Goal: Task Accomplishment & Management: Use online tool/utility

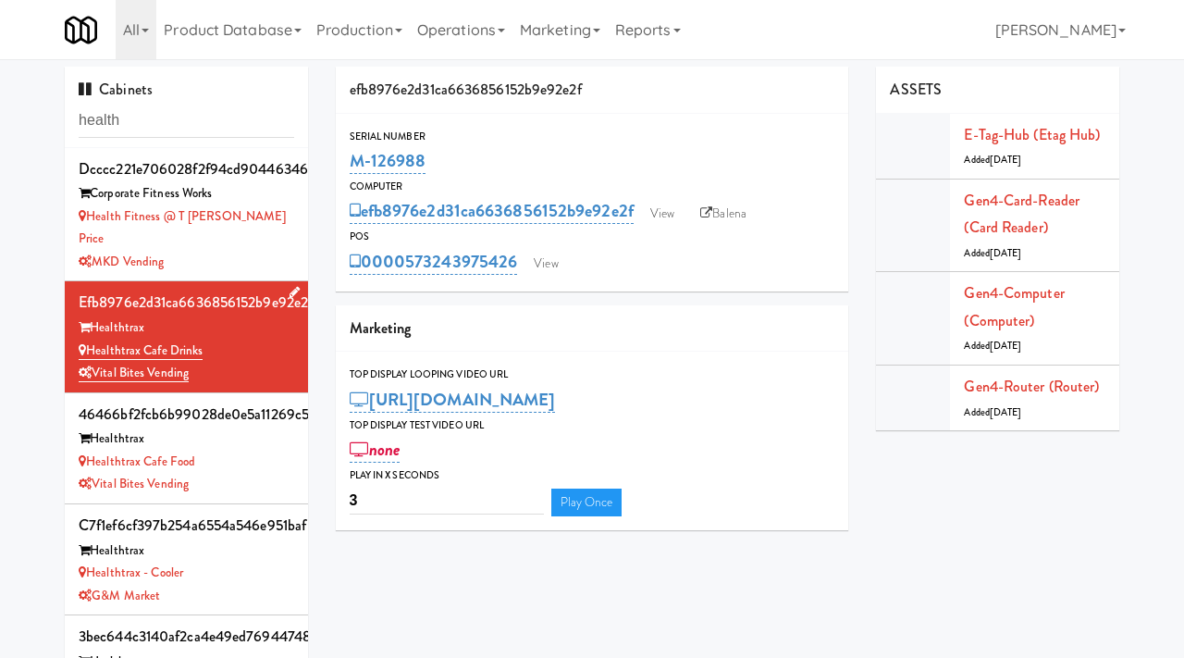
scroll to position [22, 0]
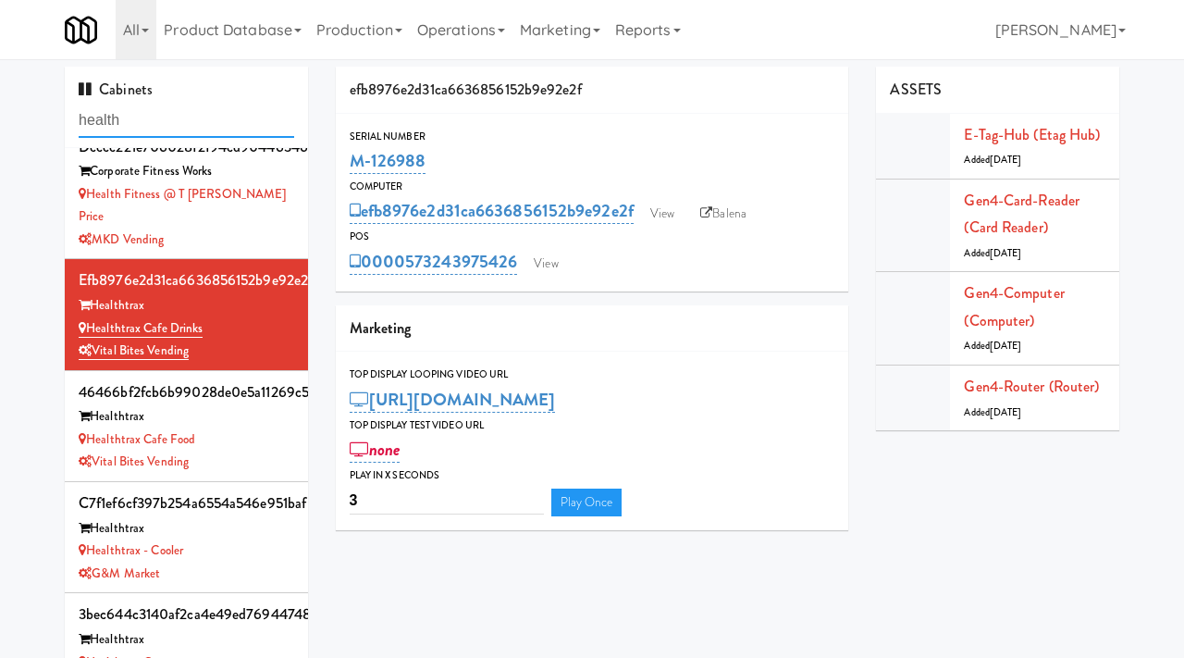
drag, startPoint x: 171, startPoint y: 124, endPoint x: 61, endPoint y: 115, distance: 110.5
click at [61, 115] on div "Cabinets health dcccc221e706028f2f94cd9044634673 Corporate Fitness Works Health…" at bounding box center [186, 392] width 271 height 650
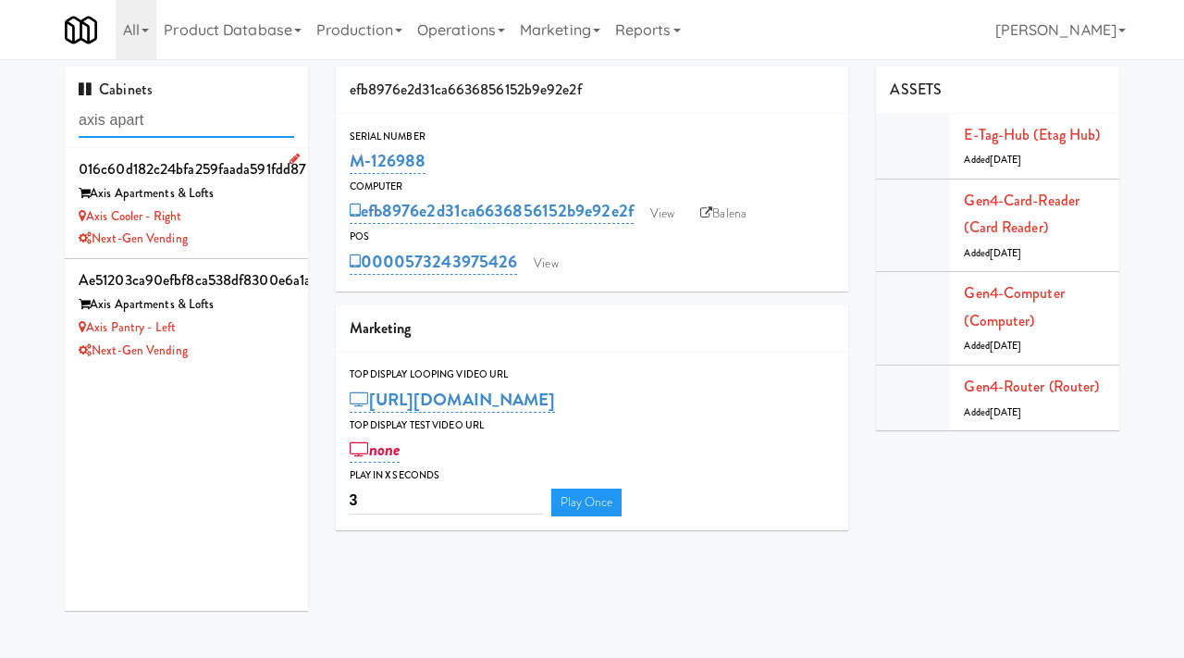
type input "axis apart"
click at [244, 241] on div "Next-Gen Vending" at bounding box center [187, 239] width 216 height 23
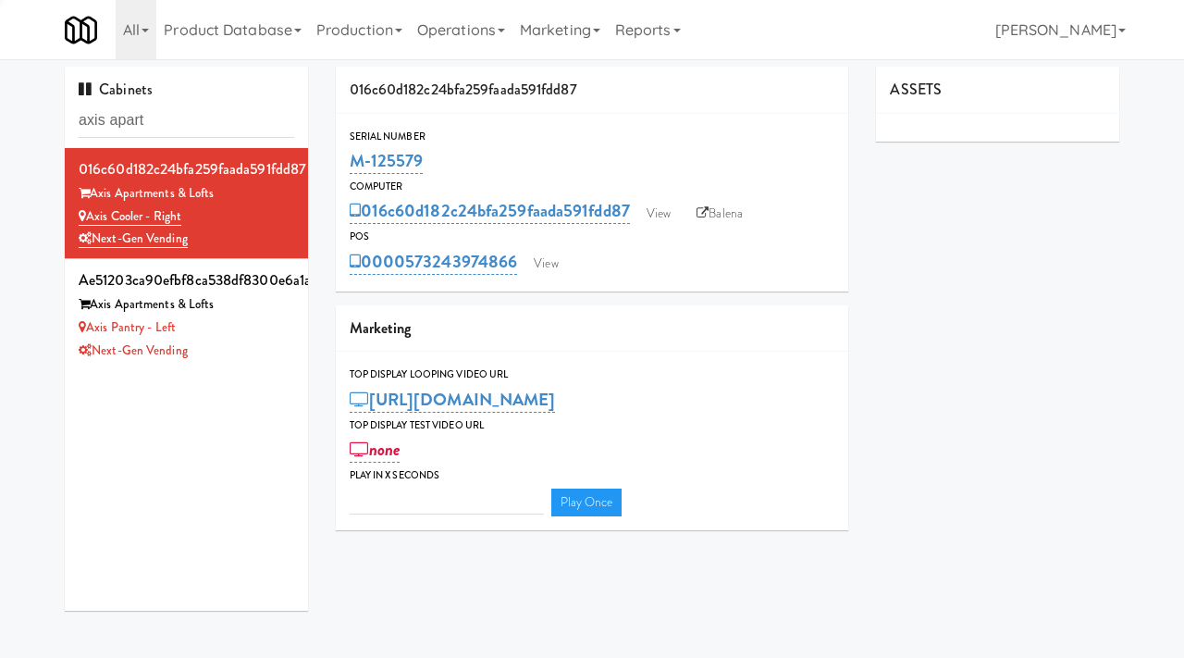
type input "3"
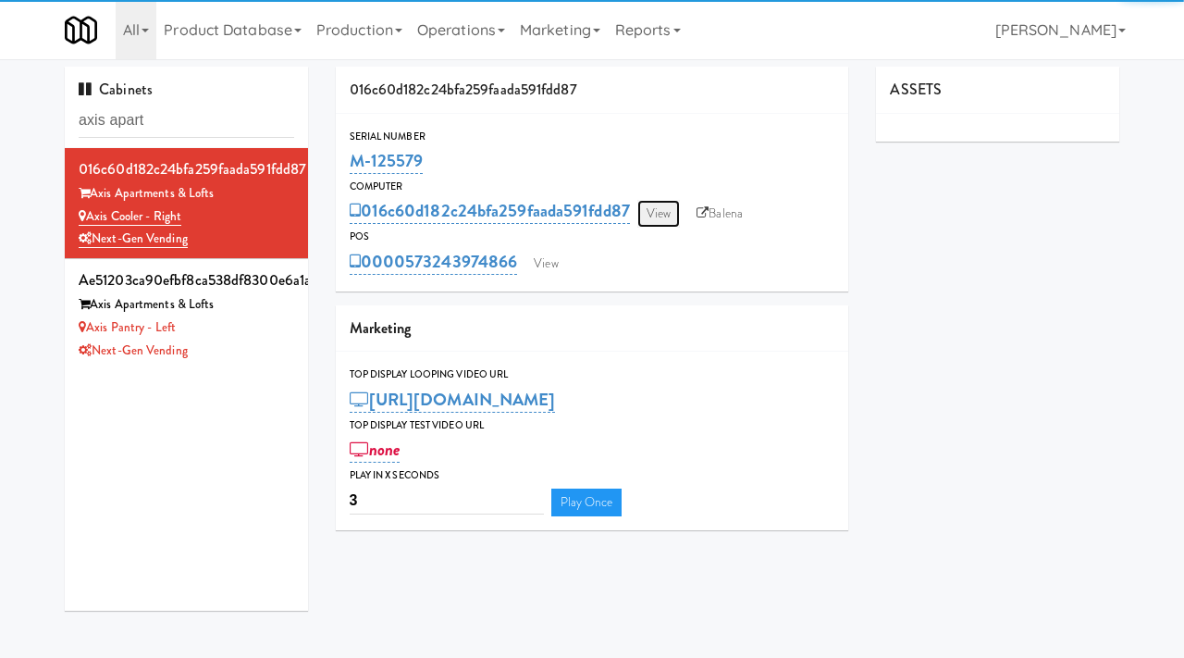
click at [658, 211] on link "View" at bounding box center [658, 214] width 43 height 28
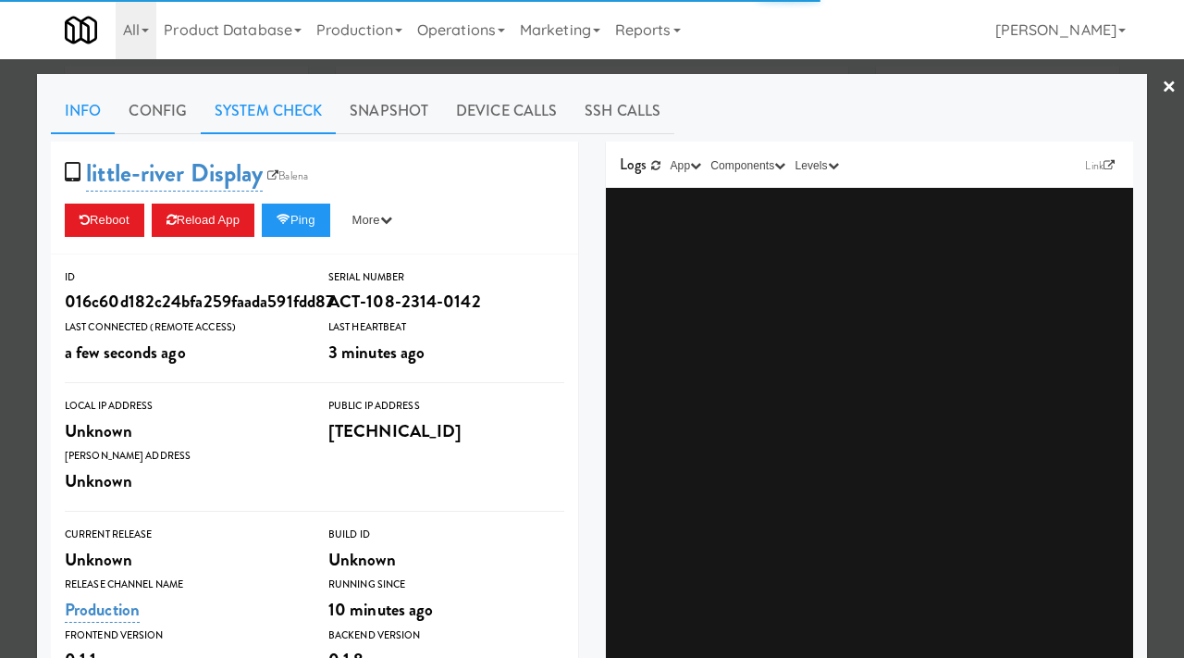
click at [273, 116] on link "System Check" at bounding box center [268, 111] width 135 height 46
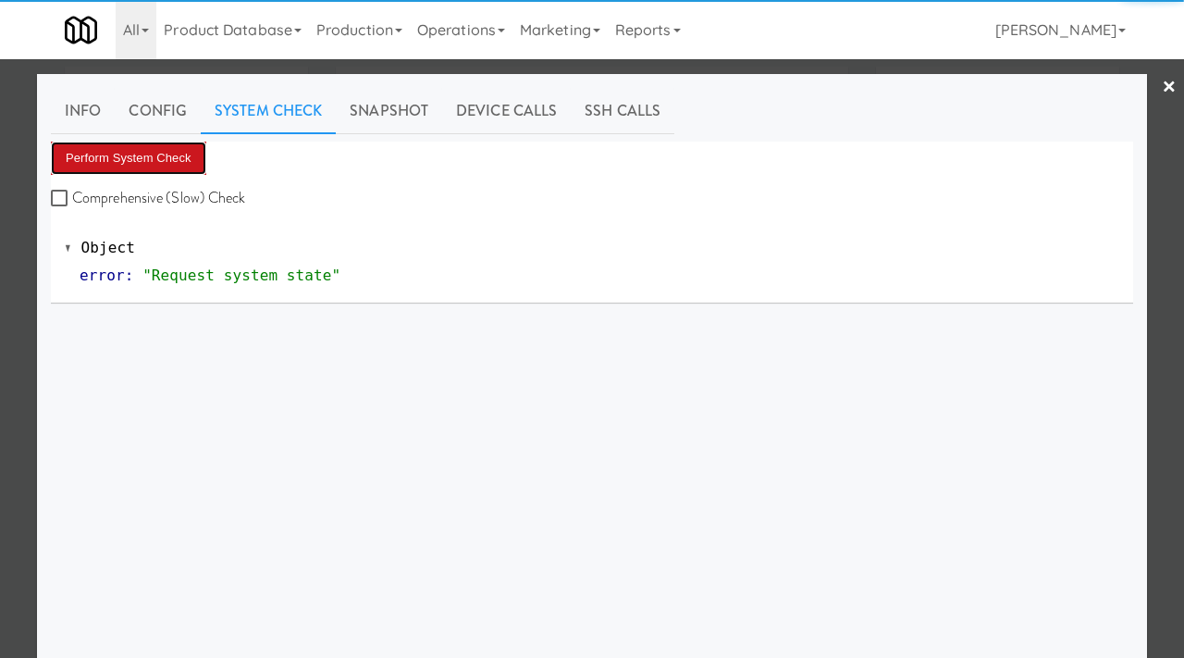
click at [91, 157] on button "Perform System Check" at bounding box center [128, 158] width 155 height 33
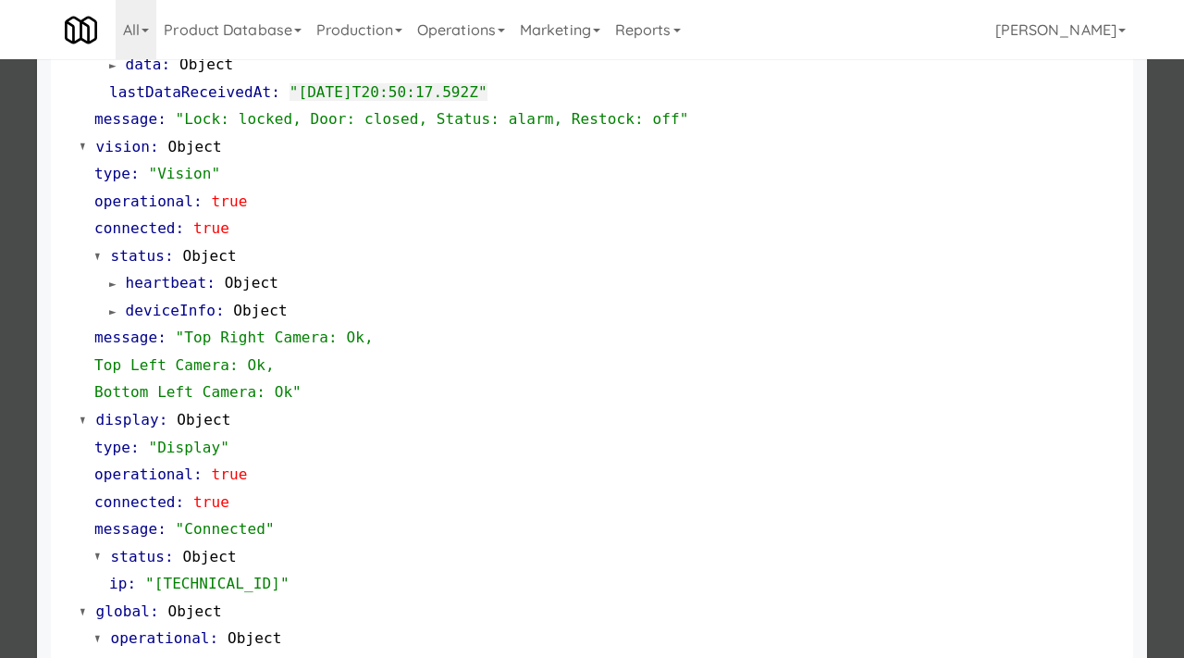
scroll to position [649, 0]
click at [0, 428] on div at bounding box center [592, 329] width 1184 height 658
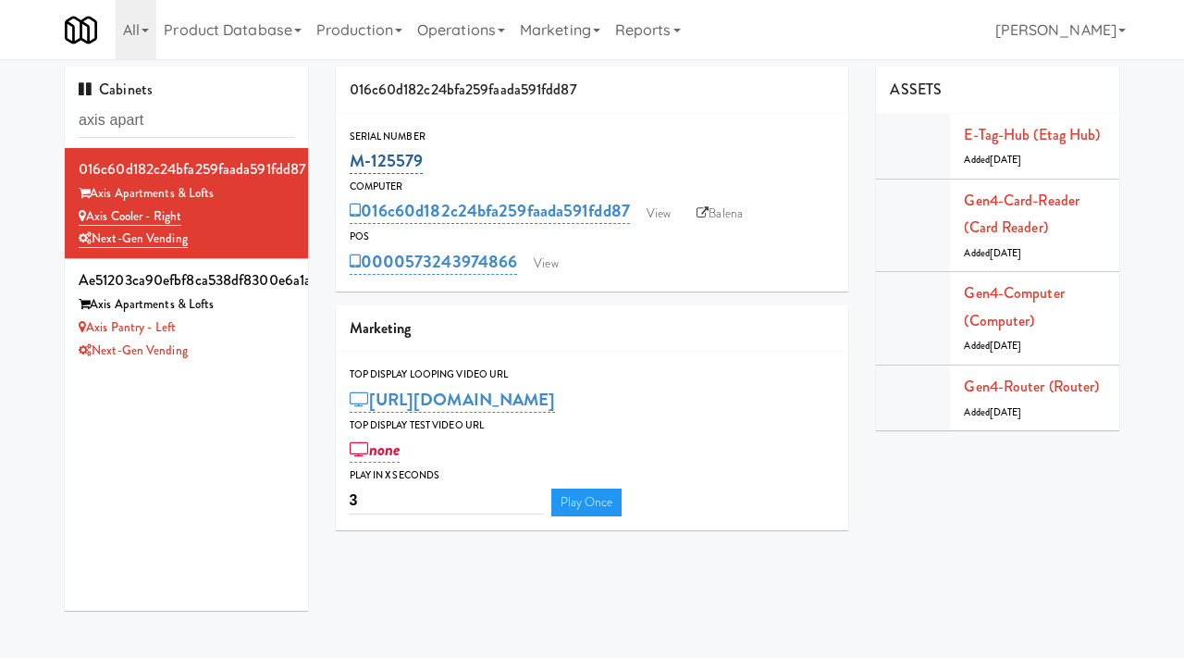
drag, startPoint x: 437, startPoint y: 156, endPoint x: 351, endPoint y: 162, distance: 86.2
click at [351, 162] on div "M-125579" at bounding box center [593, 160] width 486 height 31
copy link "M-125579"
click at [561, 275] on link "View" at bounding box center [546, 264] width 43 height 28
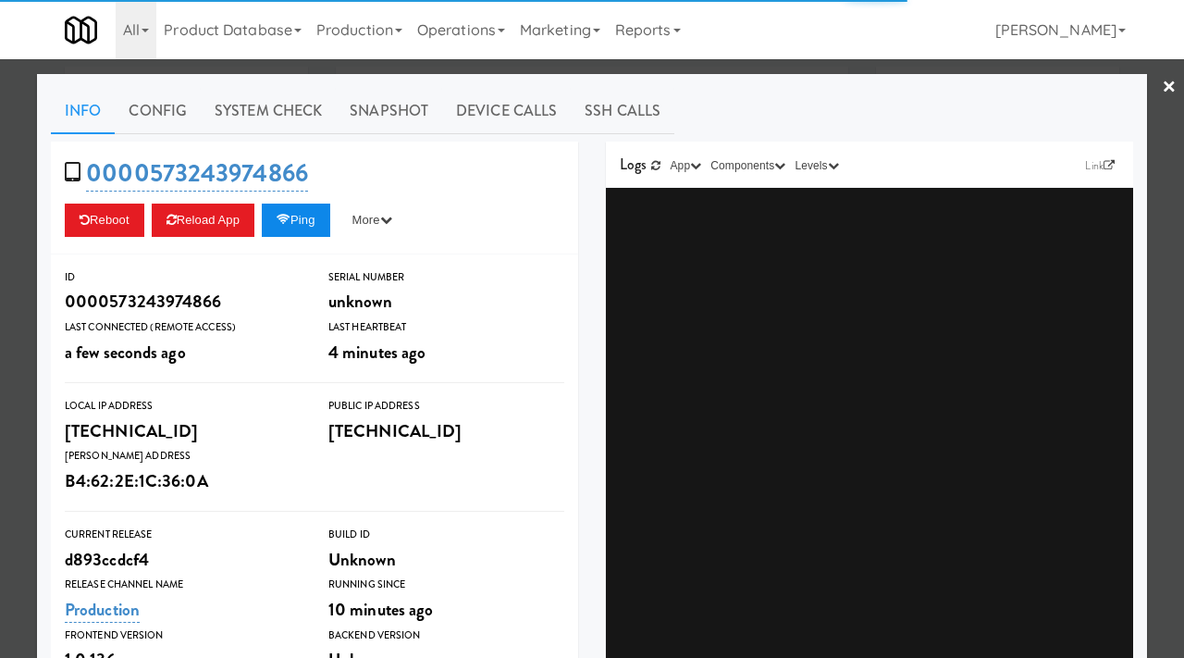
click at [301, 217] on button "Ping" at bounding box center [296, 220] width 68 height 33
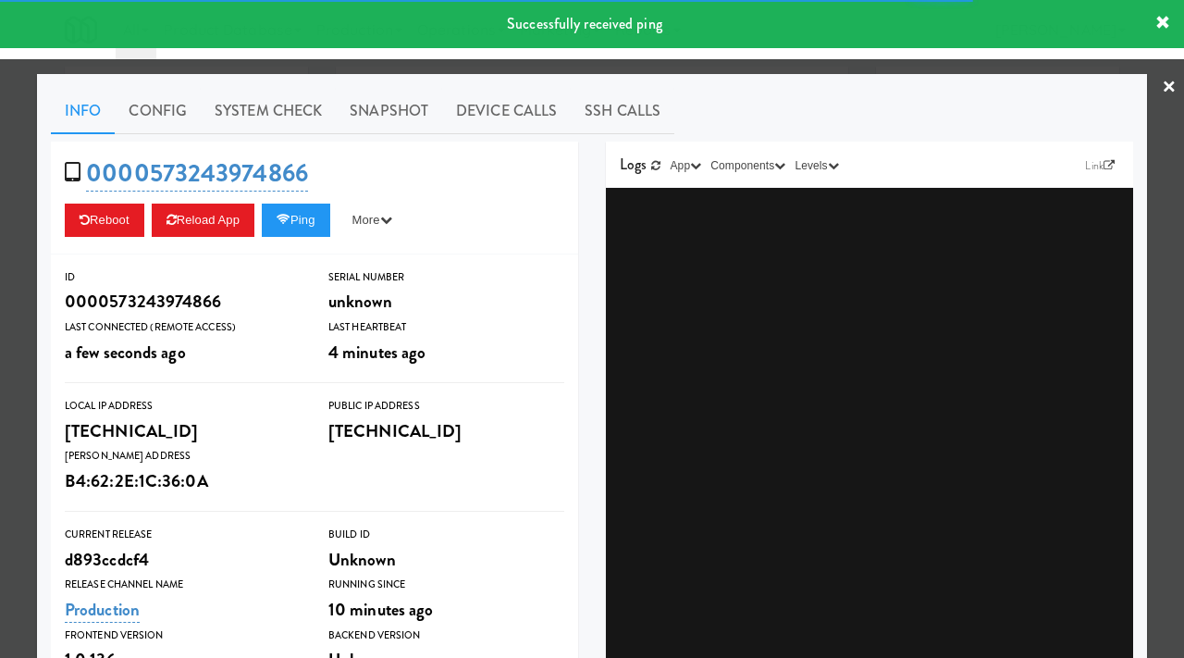
click at [10, 249] on div at bounding box center [592, 329] width 1184 height 658
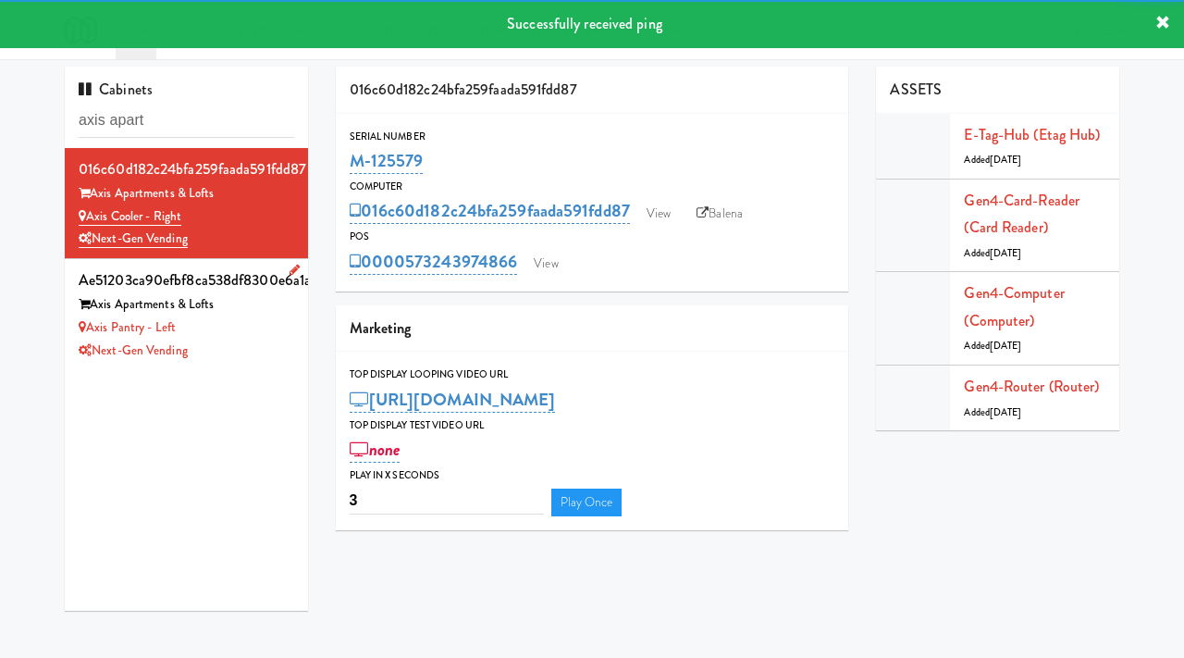
click at [255, 319] on div "Axis Pantry - Left" at bounding box center [187, 327] width 216 height 23
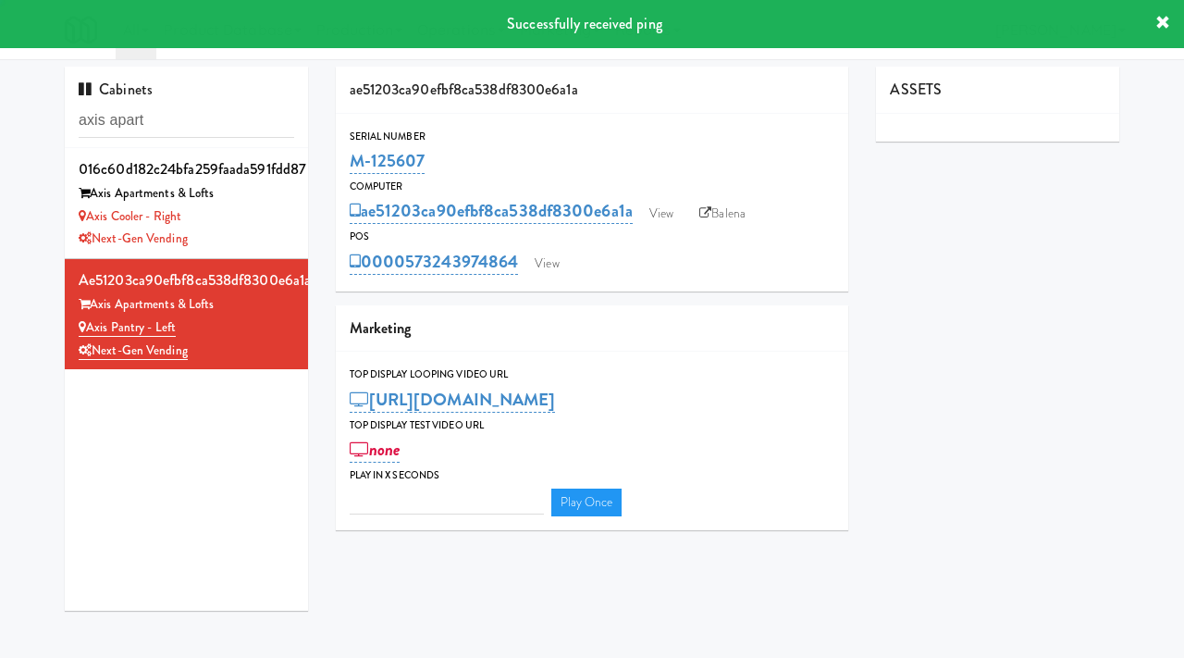
type input "3"
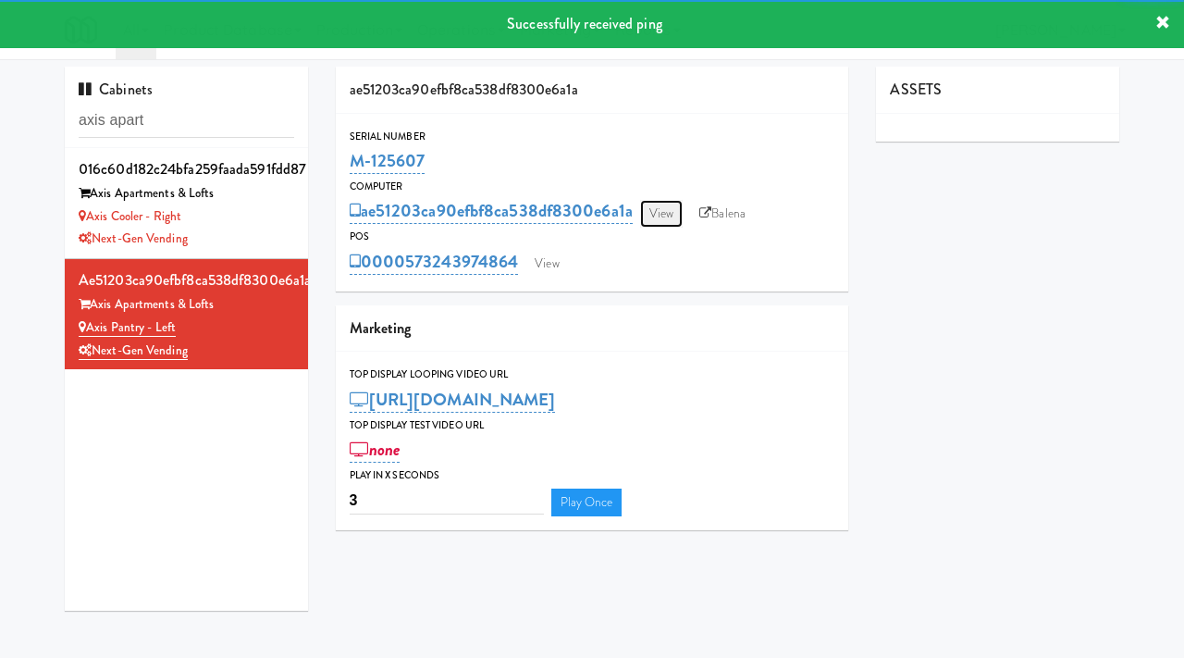
click at [662, 207] on link "View" at bounding box center [661, 214] width 43 height 28
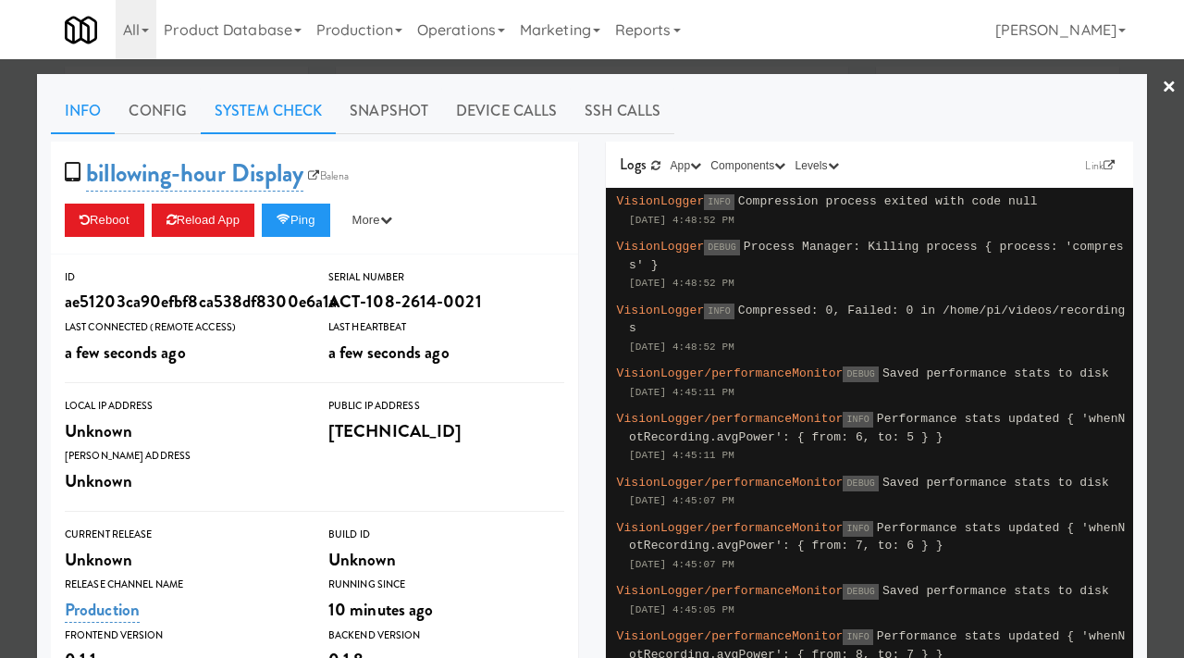
click at [276, 117] on link "System Check" at bounding box center [268, 111] width 135 height 46
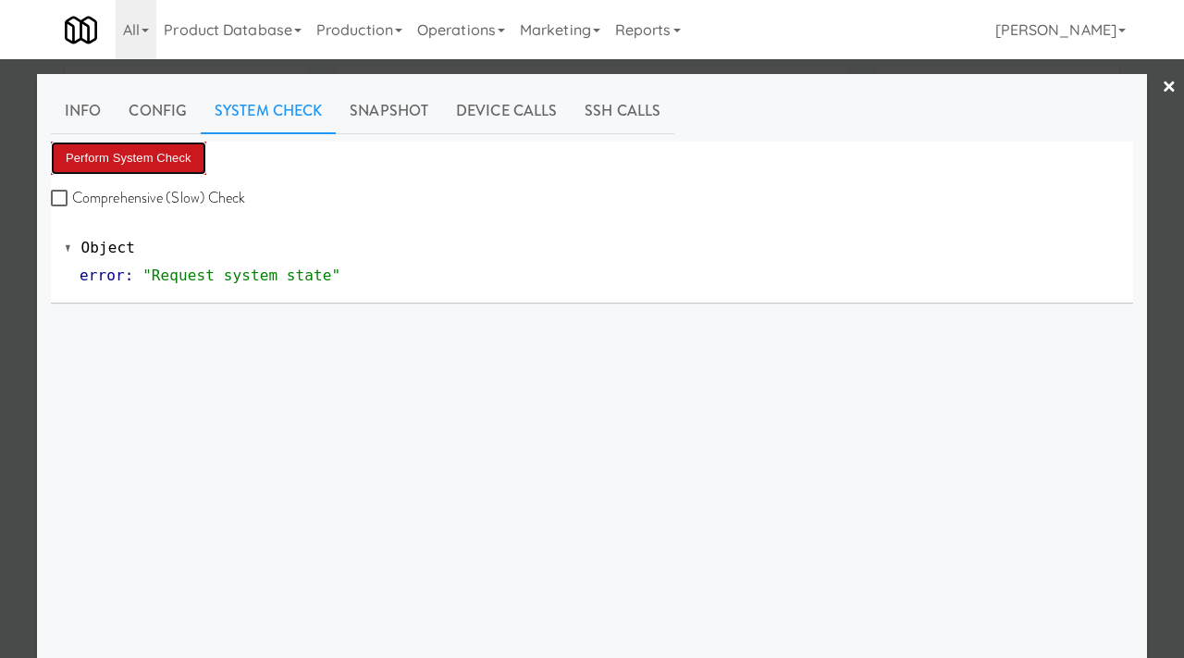
click at [167, 155] on button "Perform System Check" at bounding box center [128, 158] width 155 height 33
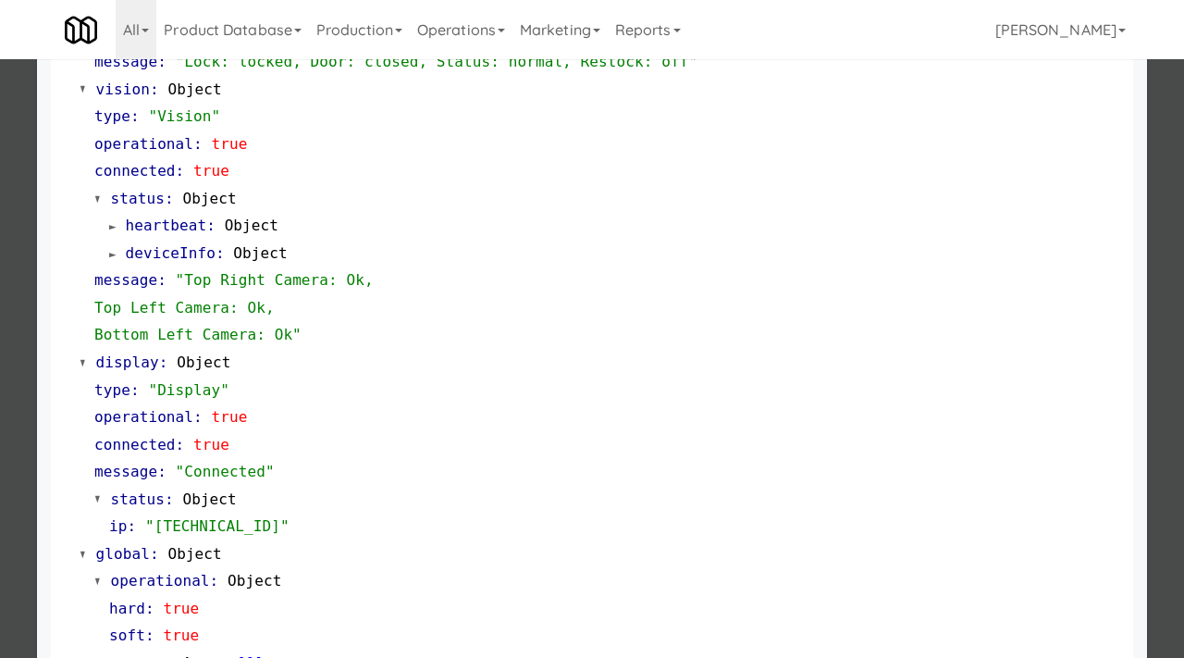
scroll to position [779, 0]
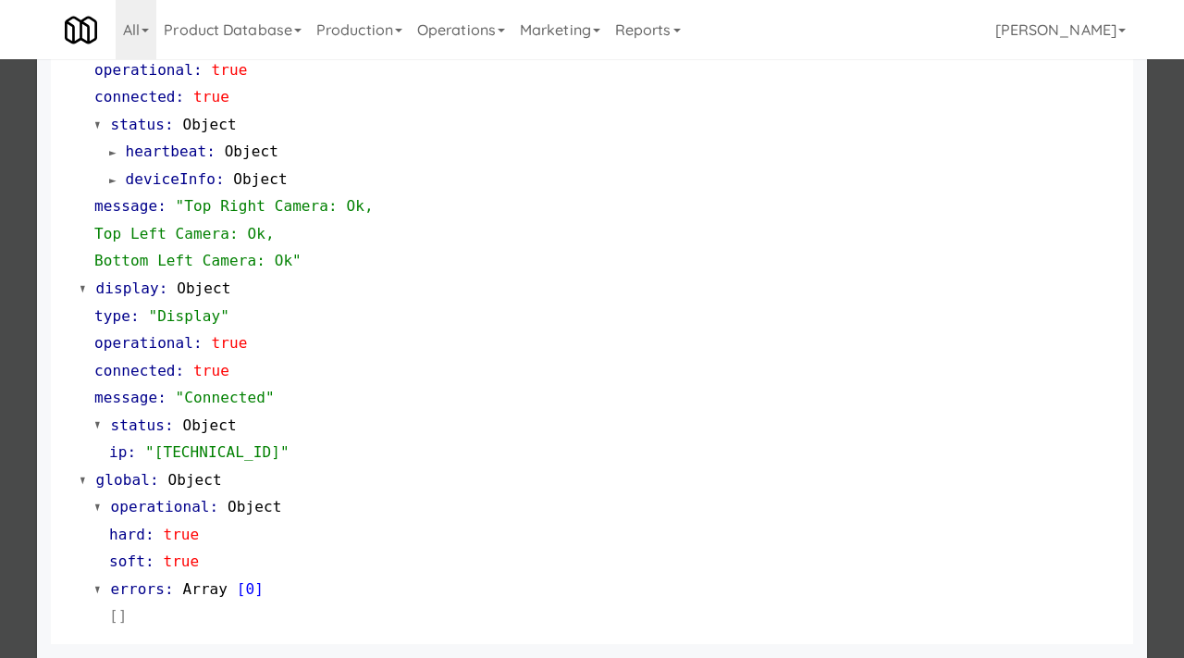
click at [0, 408] on div at bounding box center [592, 329] width 1184 height 658
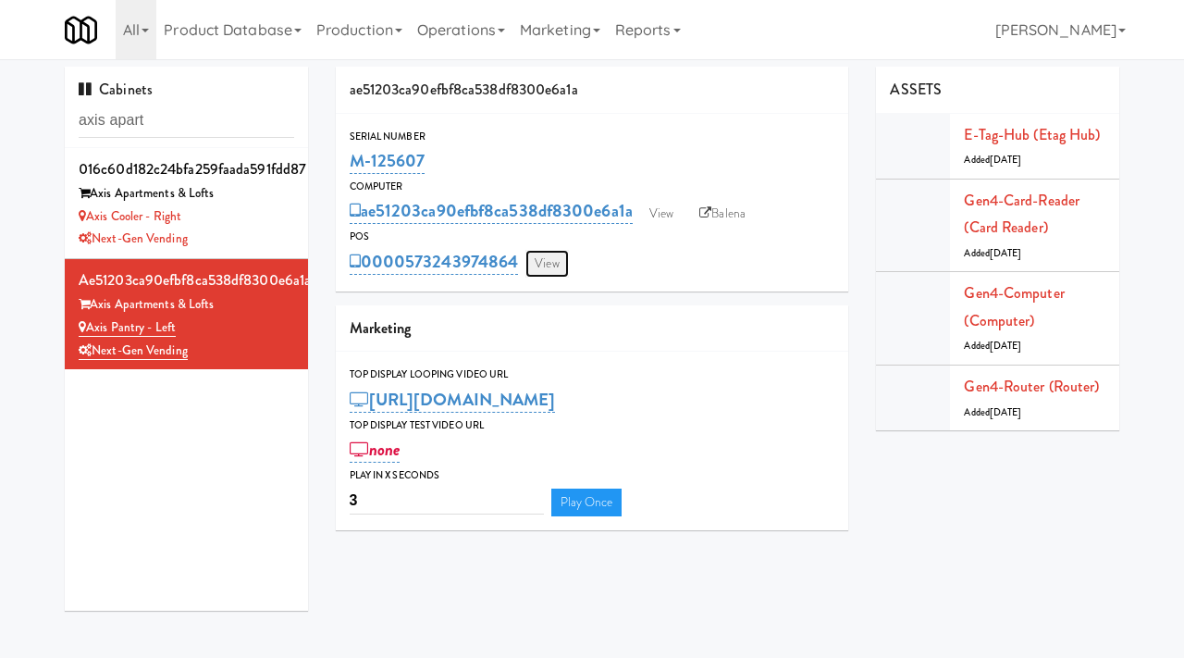
click at [551, 262] on link "View" at bounding box center [547, 264] width 43 height 28
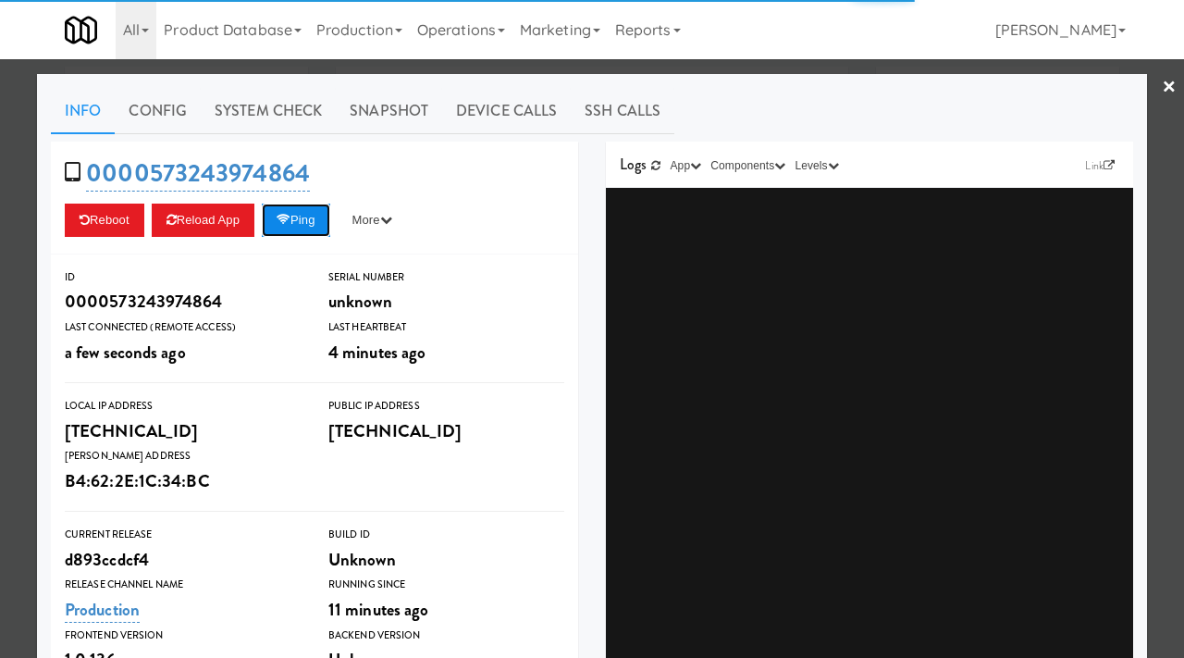
click at [300, 214] on button "Ping" at bounding box center [296, 220] width 68 height 33
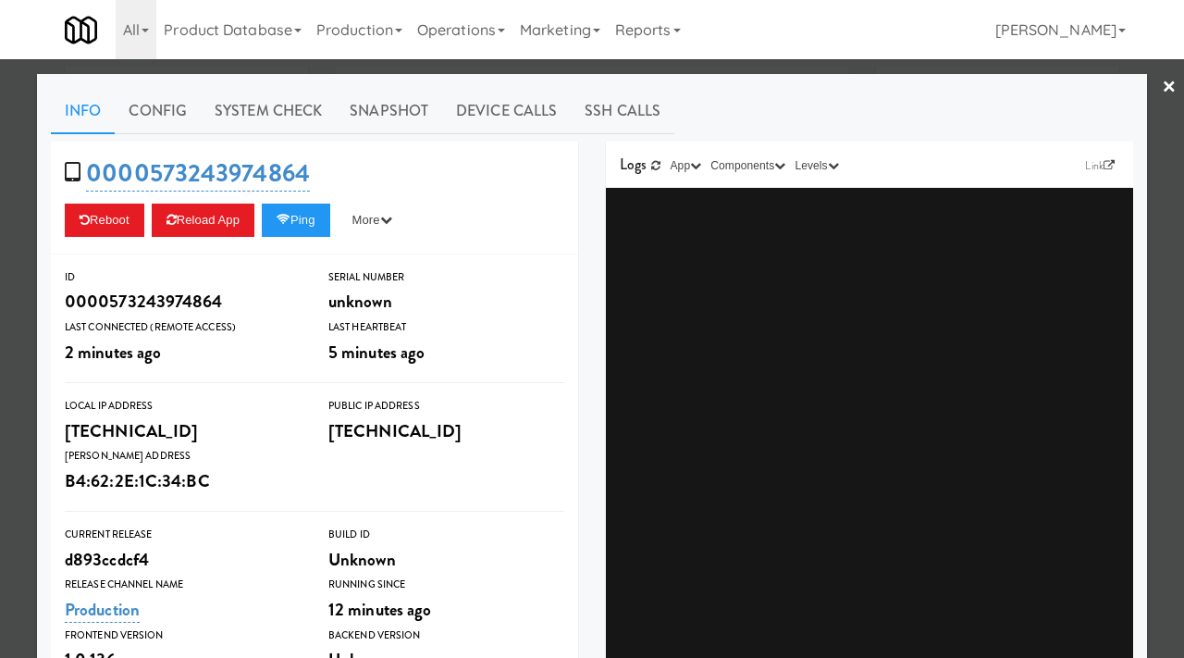
click at [31, 200] on div at bounding box center [592, 329] width 1184 height 658
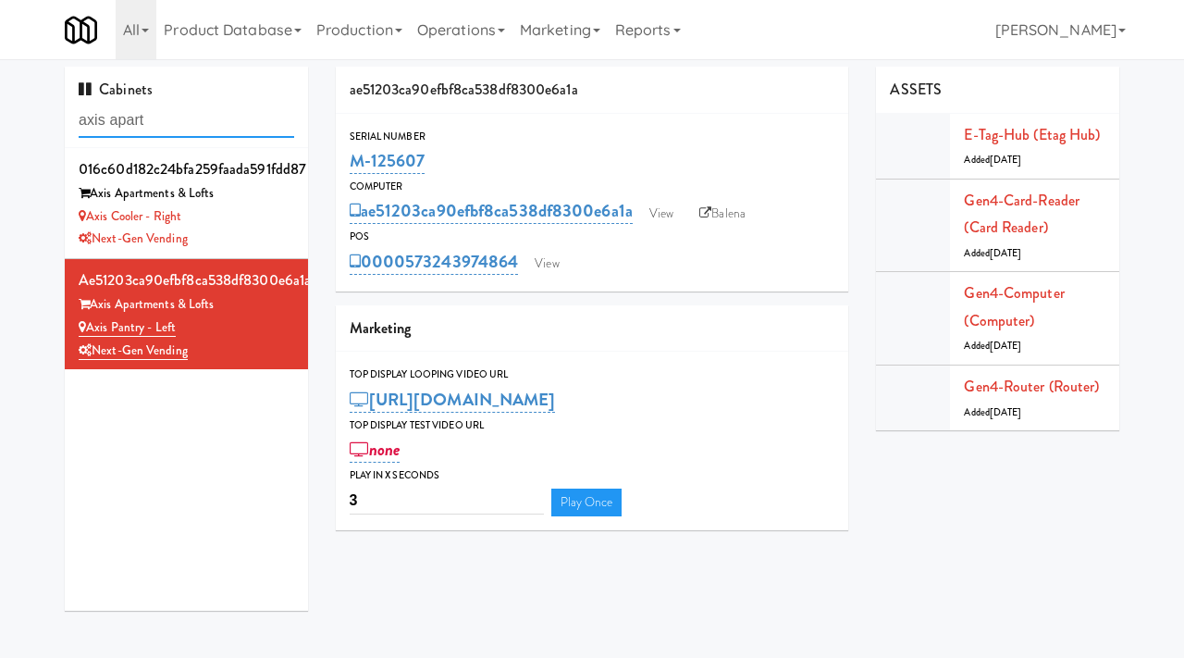
click at [197, 120] on input "axis apart" at bounding box center [187, 121] width 216 height 34
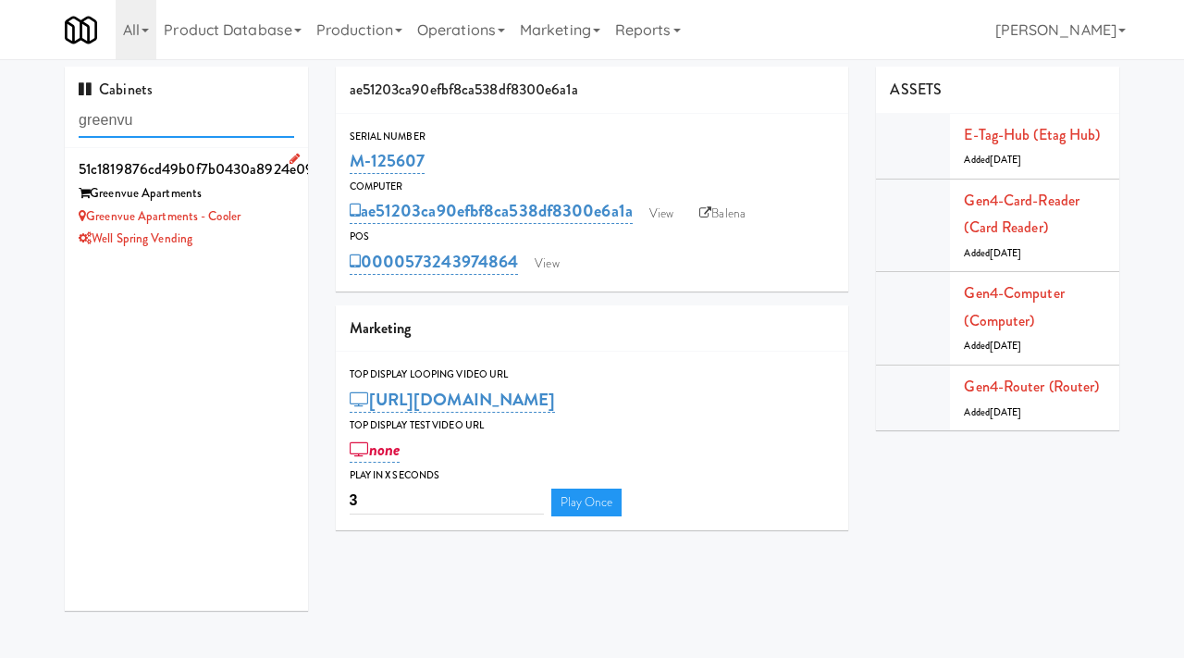
type input "greenvu"
click at [247, 250] on div "Well Spring Vending" at bounding box center [187, 239] width 216 height 23
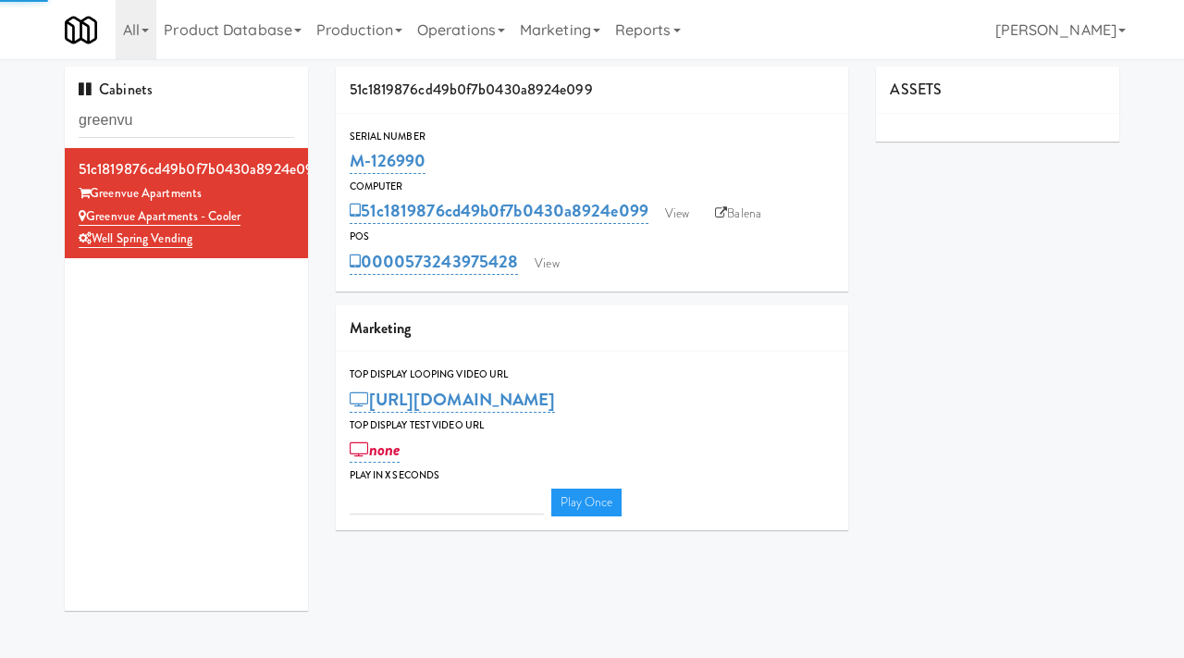
type input "3"
click at [687, 208] on link "View" at bounding box center [677, 214] width 43 height 28
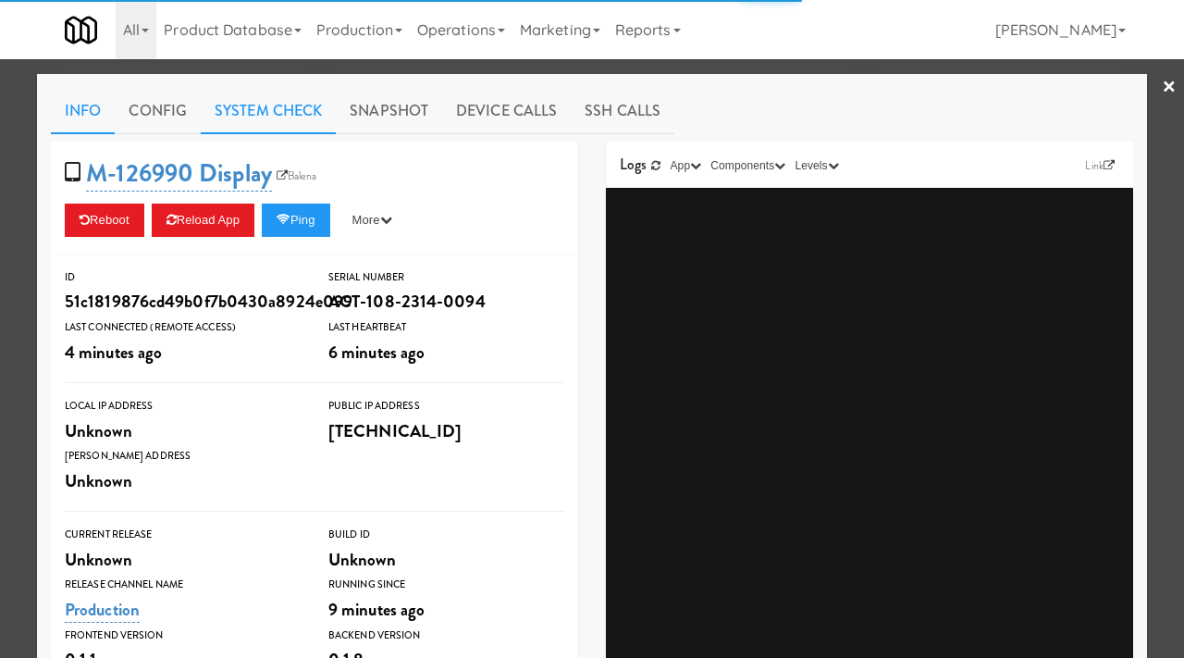
click at [293, 105] on link "System Check" at bounding box center [268, 111] width 135 height 46
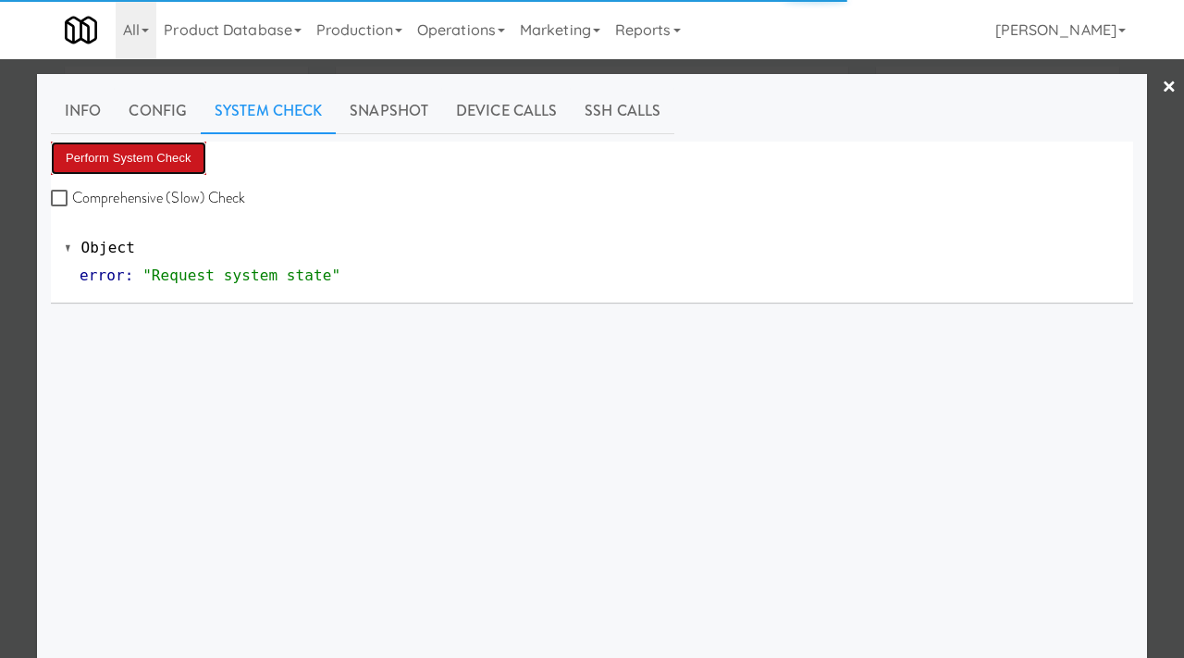
click at [154, 157] on button "Perform System Check" at bounding box center [128, 158] width 155 height 33
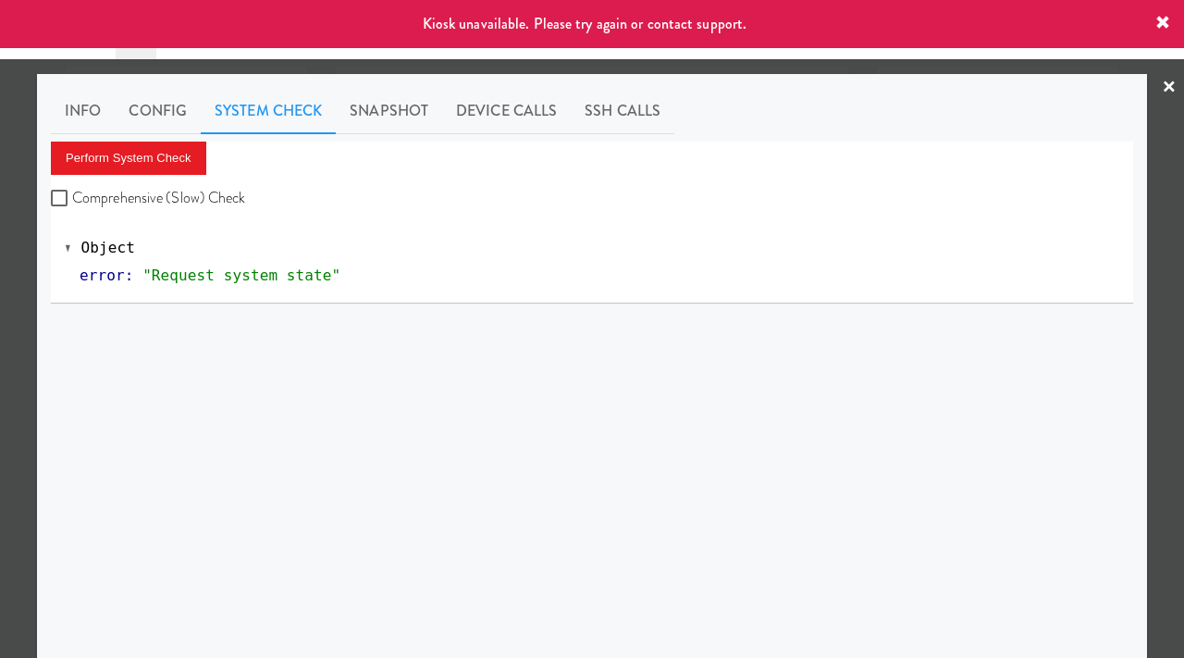
click at [0, 250] on div at bounding box center [592, 329] width 1184 height 658
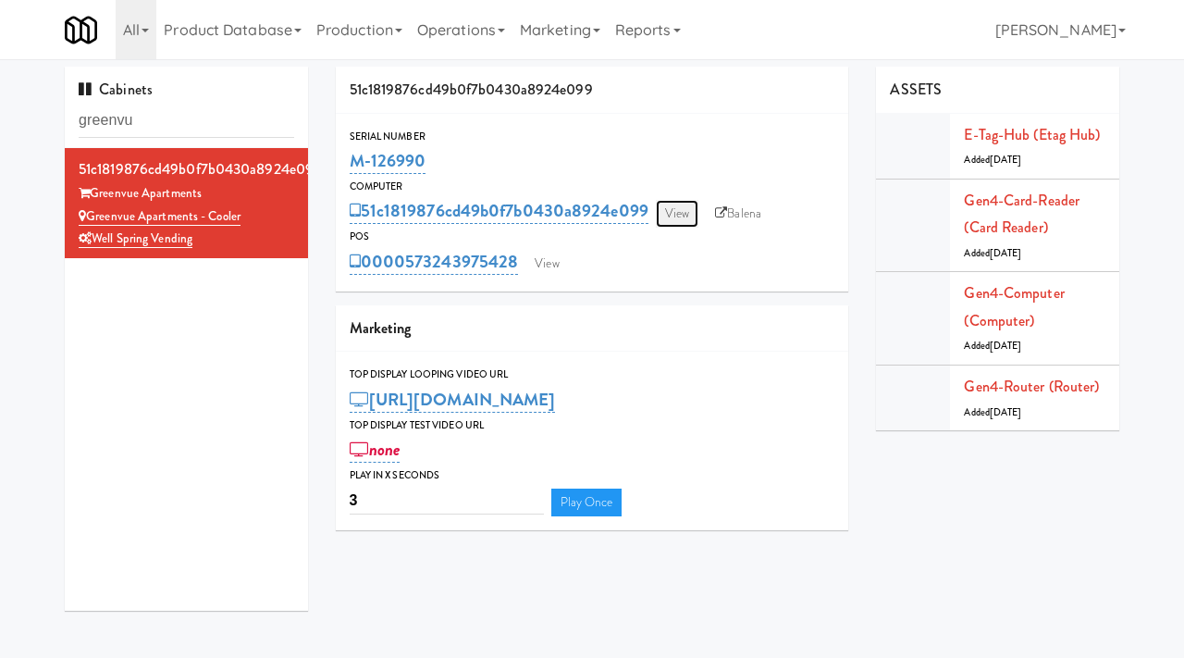
click at [678, 210] on link "View" at bounding box center [677, 214] width 43 height 28
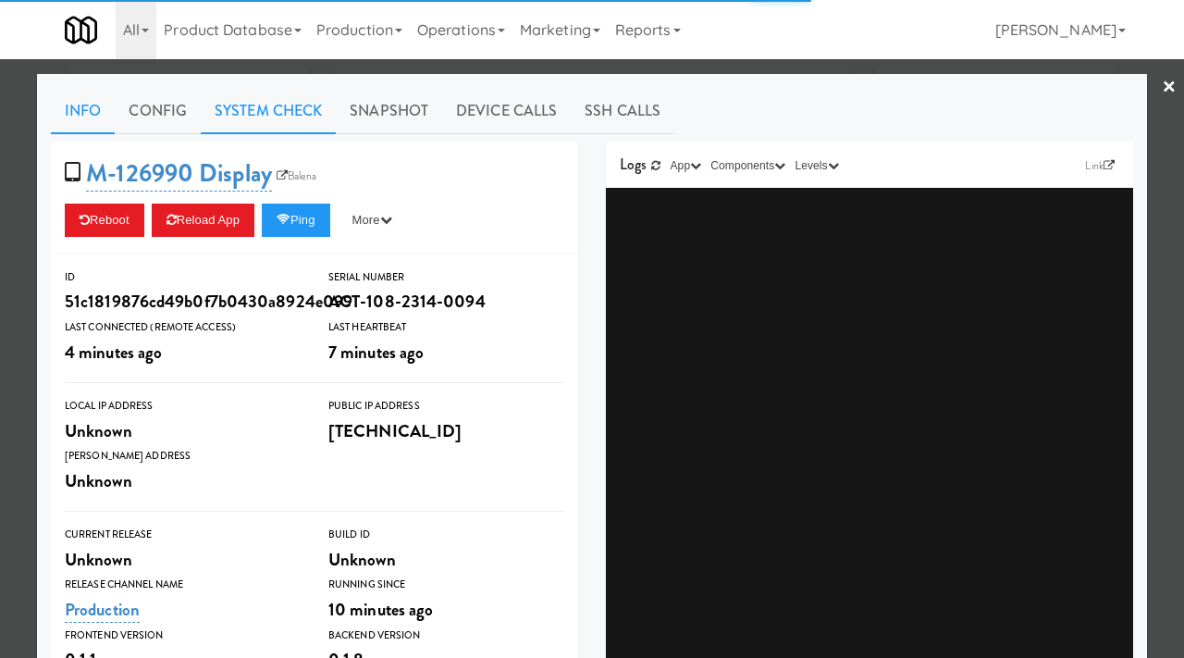
click at [295, 112] on link "System Check" at bounding box center [268, 111] width 135 height 46
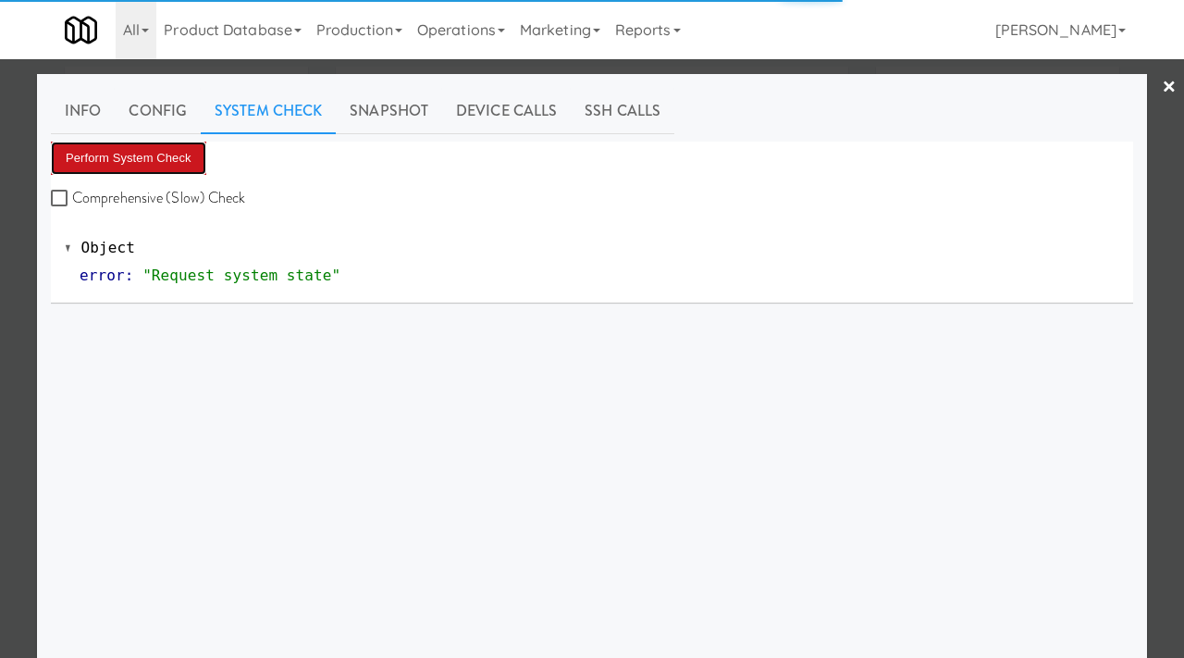
click at [156, 160] on button "Perform System Check" at bounding box center [128, 158] width 155 height 33
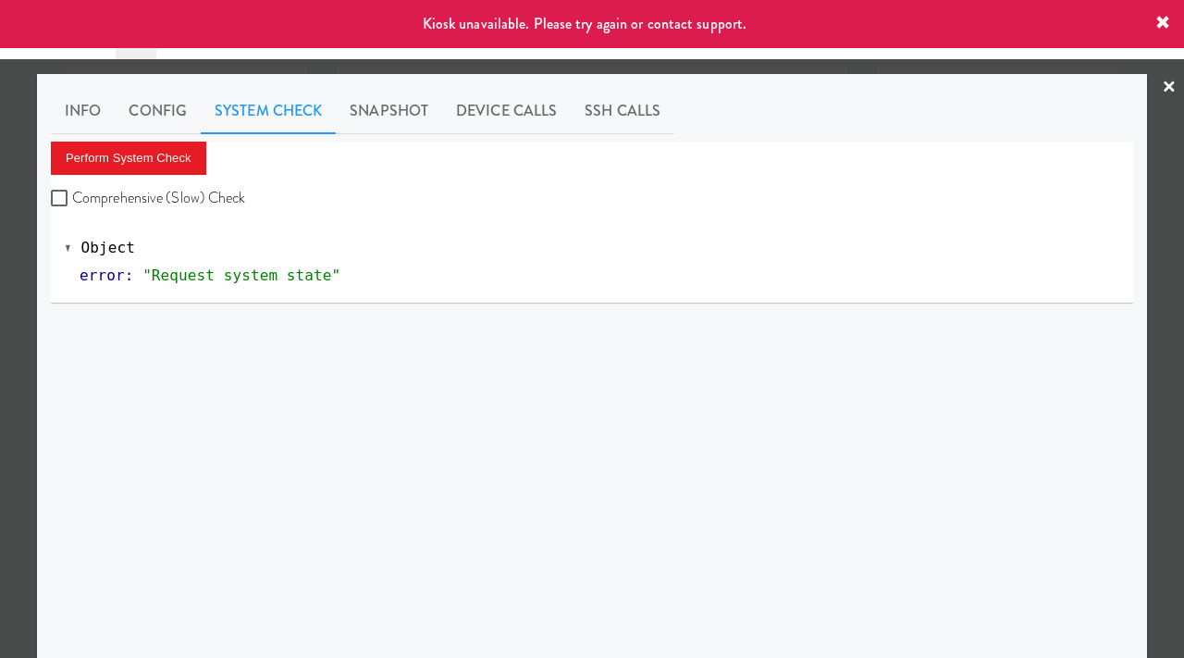
click at [0, 231] on div at bounding box center [592, 329] width 1184 height 658
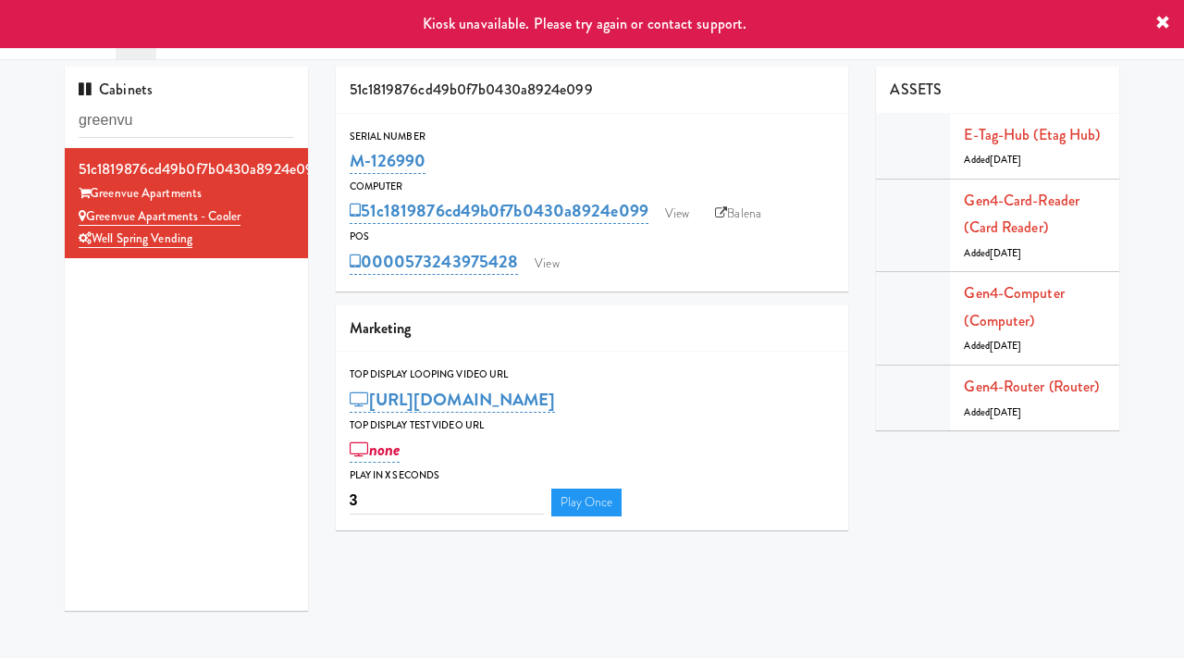
click at [732, 228] on div "POS" at bounding box center [593, 237] width 486 height 19
click at [732, 219] on link "Balena" at bounding box center [738, 214] width 65 height 28
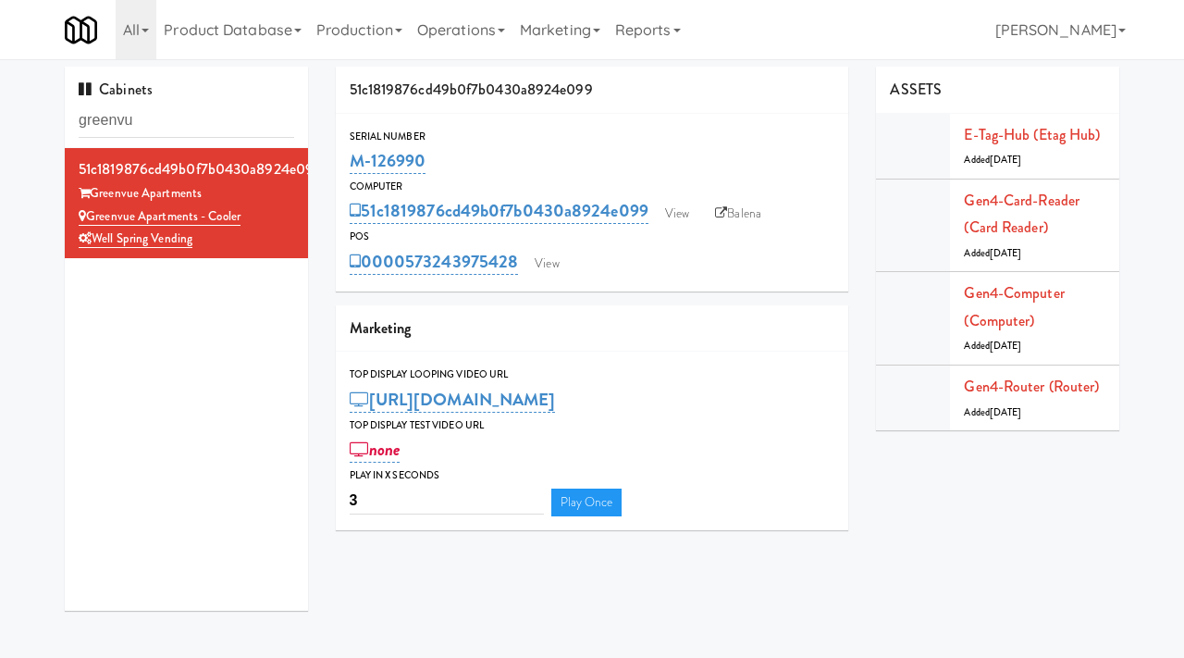
drag, startPoint x: 446, startPoint y: 169, endPoint x: 347, endPoint y: 165, distance: 99.1
click at [347, 165] on div "Serial Number M-126990" at bounding box center [592, 153] width 513 height 50
copy link "M-126990"
click at [683, 219] on link "View" at bounding box center [677, 214] width 43 height 28
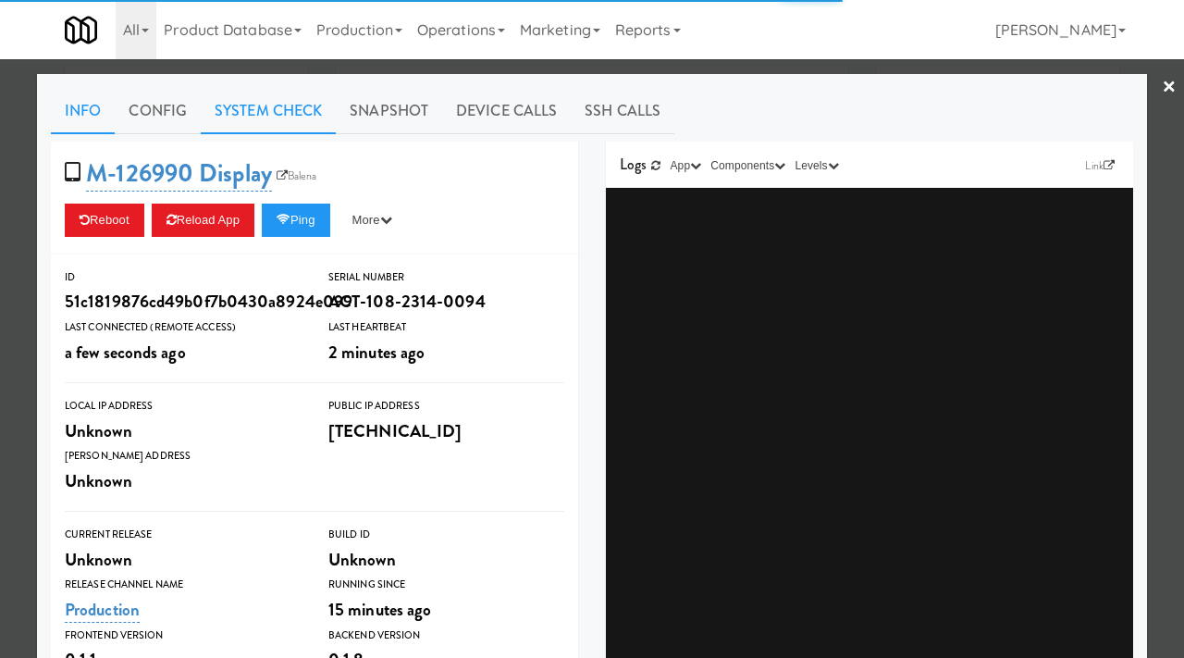
click at [259, 123] on link "System Check" at bounding box center [268, 111] width 135 height 46
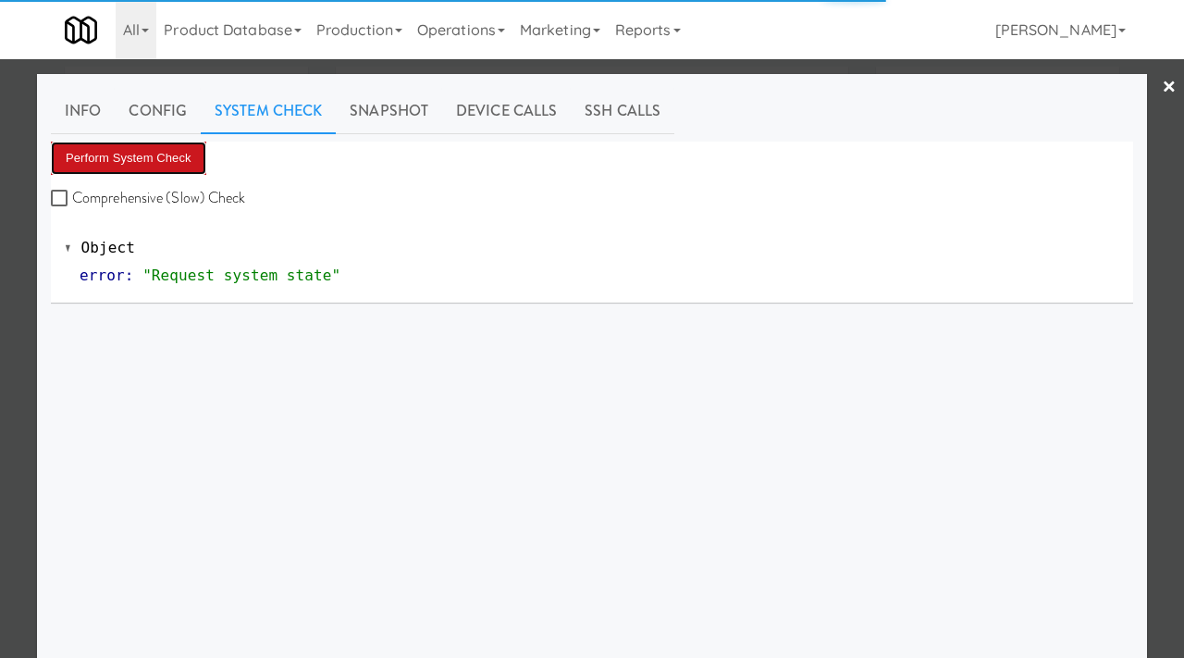
click at [127, 160] on button "Perform System Check" at bounding box center [128, 158] width 155 height 33
click at [12, 237] on div at bounding box center [592, 329] width 1184 height 658
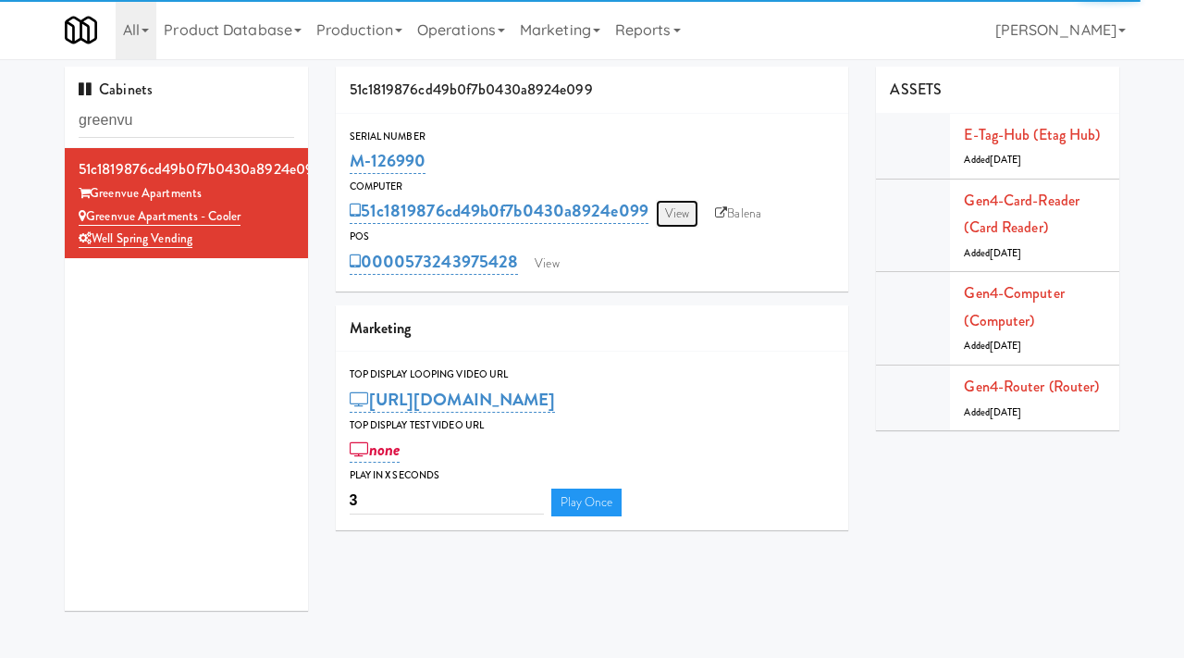
click at [671, 216] on link "View" at bounding box center [677, 214] width 43 height 28
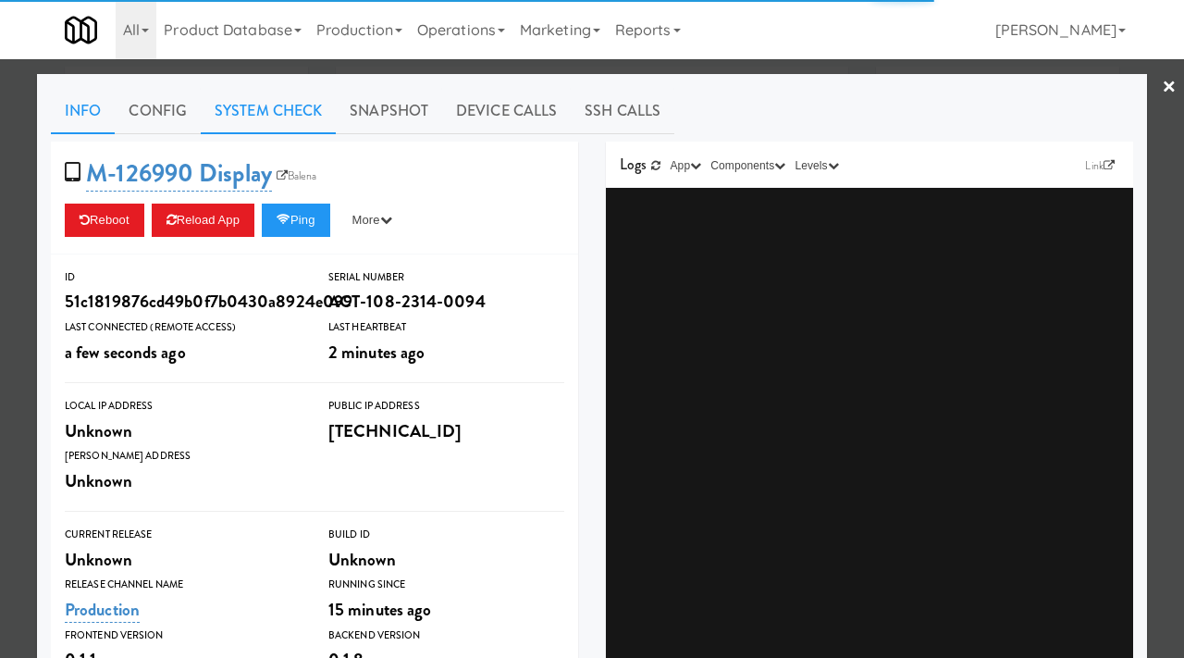
click at [258, 113] on link "System Check" at bounding box center [268, 111] width 135 height 46
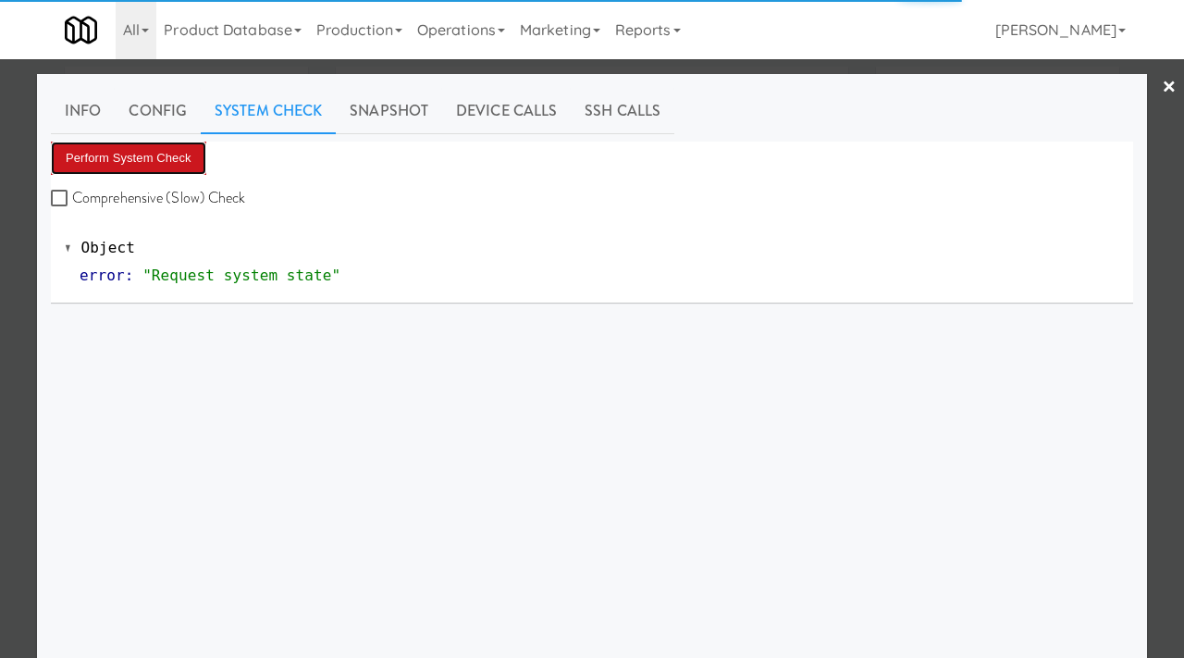
click at [176, 146] on button "Perform System Check" at bounding box center [128, 158] width 155 height 33
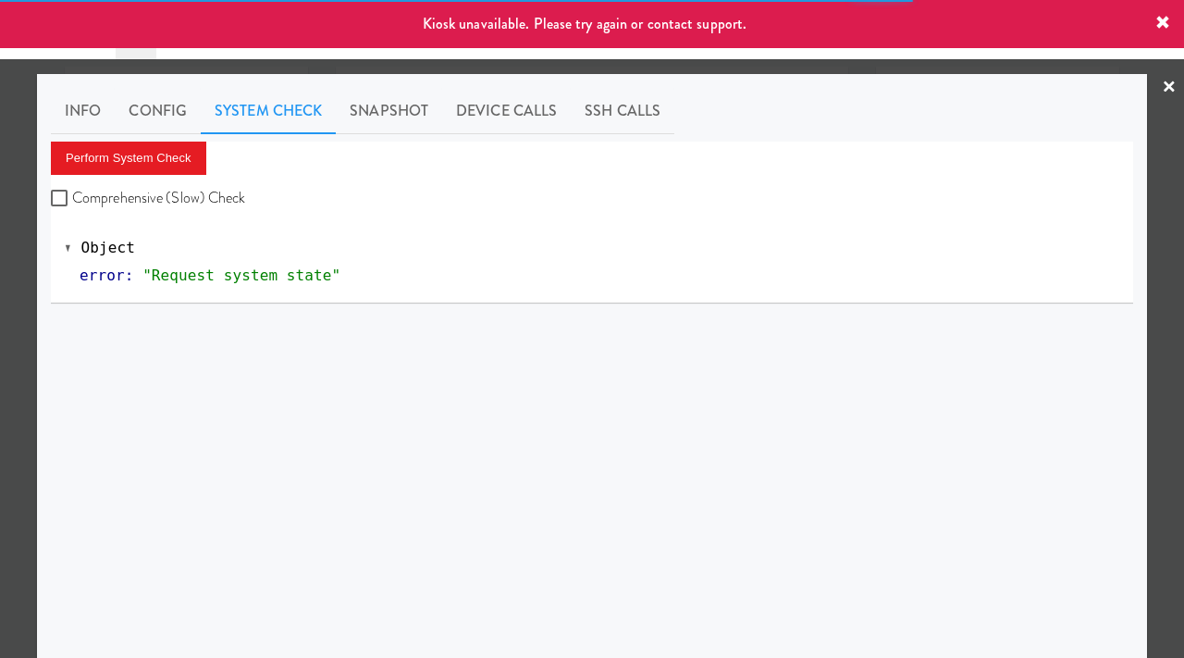
click at [0, 309] on div at bounding box center [592, 329] width 1184 height 658
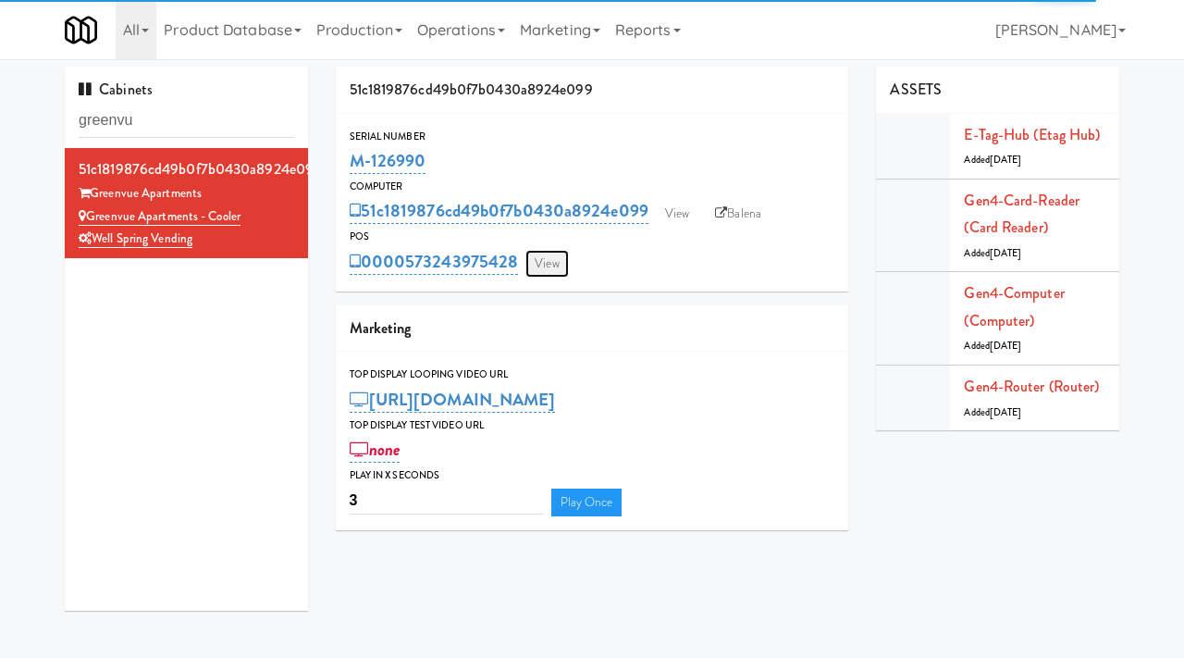
click at [542, 260] on link "View" at bounding box center [547, 264] width 43 height 28
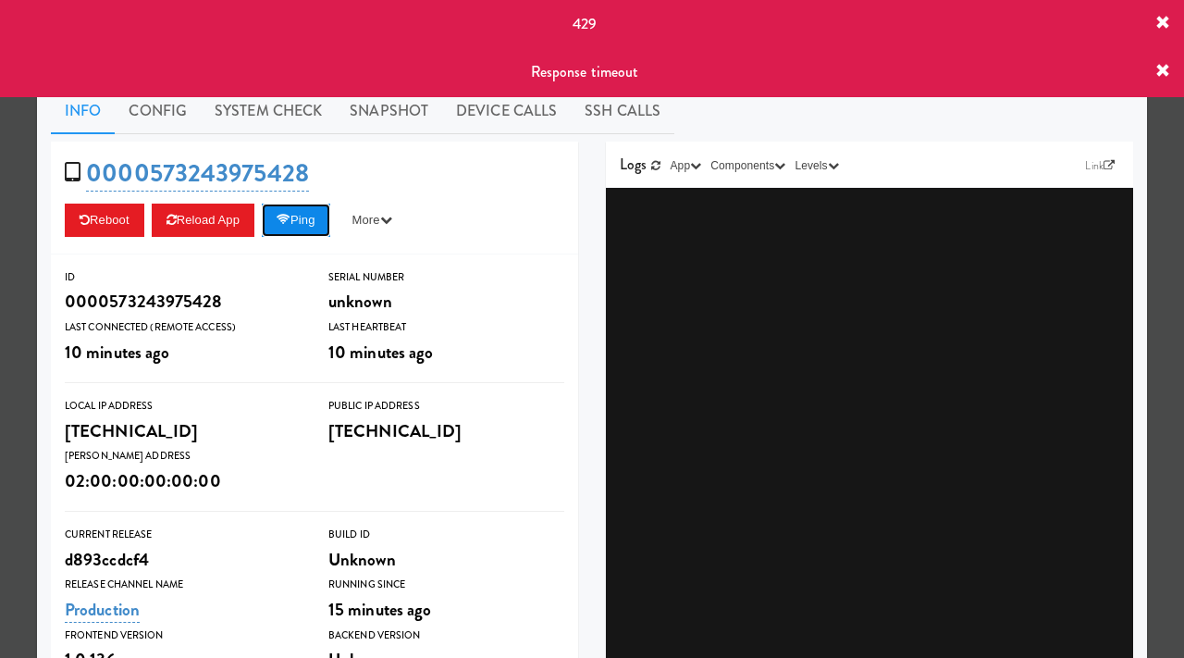
click at [316, 222] on button "Ping" at bounding box center [296, 220] width 68 height 33
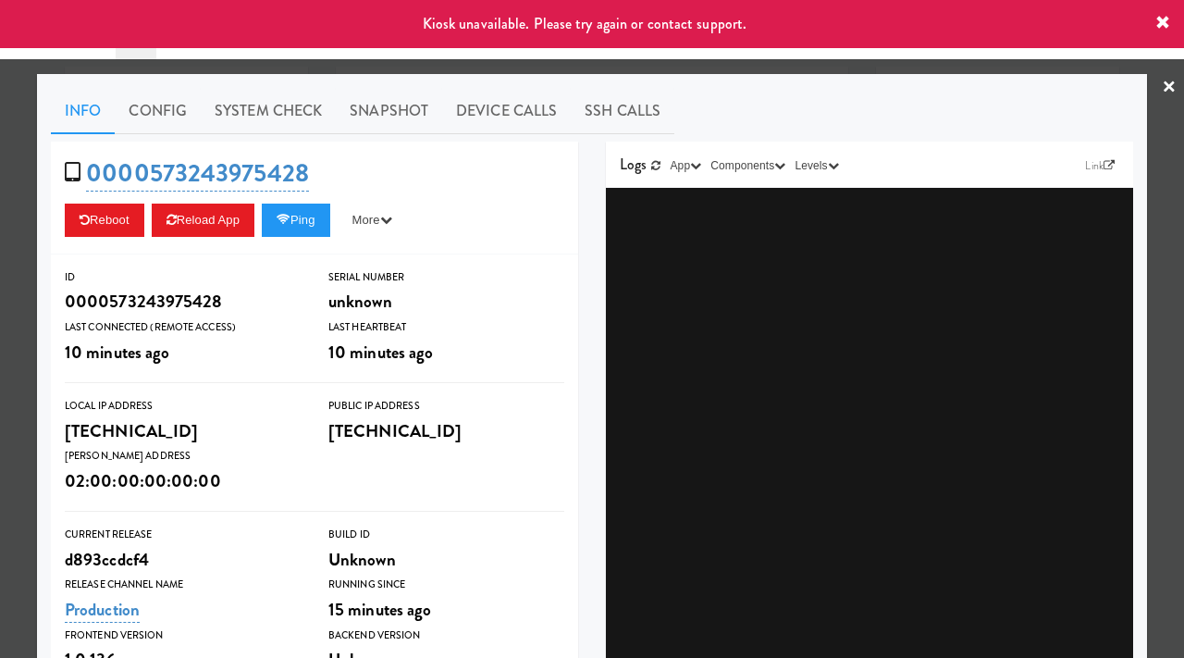
click at [0, 298] on div at bounding box center [592, 329] width 1184 height 658
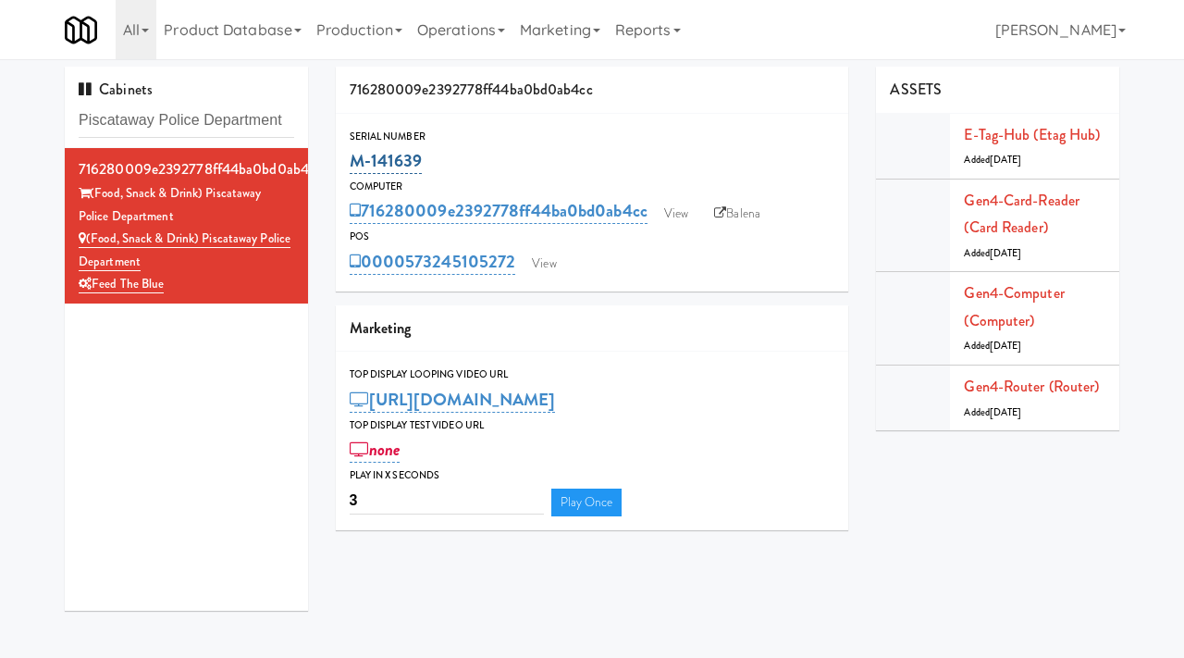
drag, startPoint x: 433, startPoint y: 165, endPoint x: 365, endPoint y: 170, distance: 67.8
click at [365, 170] on div "M-141639" at bounding box center [593, 160] width 486 height 31
